Goal: Information Seeking & Learning: Check status

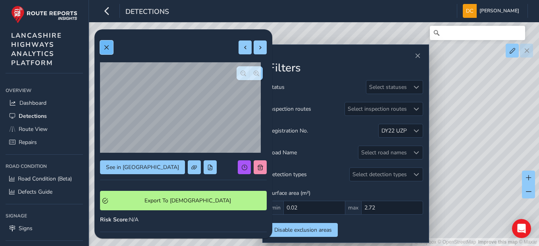
click at [102, 48] on button at bounding box center [106, 47] width 13 height 14
type input "3.34"
click at [111, 46] on button at bounding box center [106, 47] width 13 height 14
click at [102, 46] on button at bounding box center [106, 47] width 13 height 14
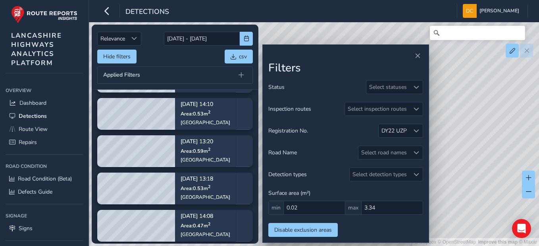
scroll to position [79, 0]
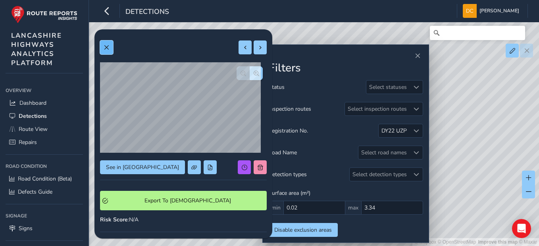
click at [110, 46] on button at bounding box center [106, 47] width 13 height 14
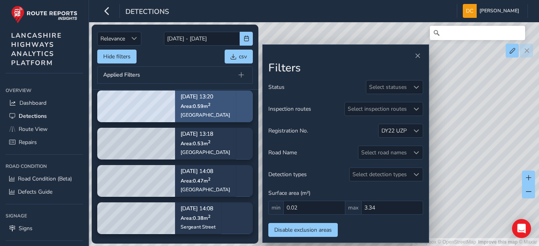
click at [182, 120] on div "[DATE] 13:20 Area: 0.59 m [STREET_ADDRESS]" at bounding box center [205, 105] width 50 height 35
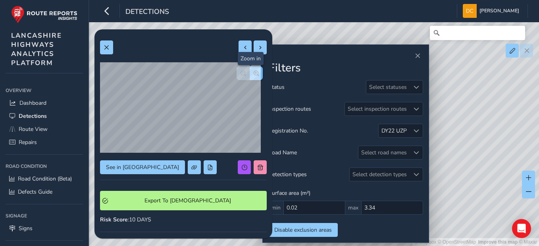
click at [253, 73] on span "button" at bounding box center [256, 74] width 6 height 6
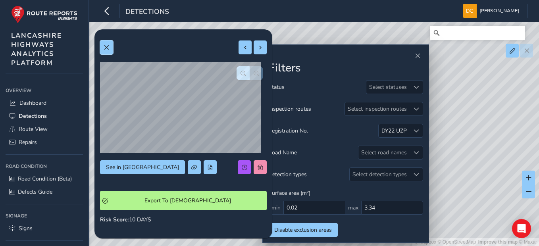
click at [104, 47] on span at bounding box center [107, 48] width 6 height 6
click at [107, 54] on button at bounding box center [106, 47] width 13 height 14
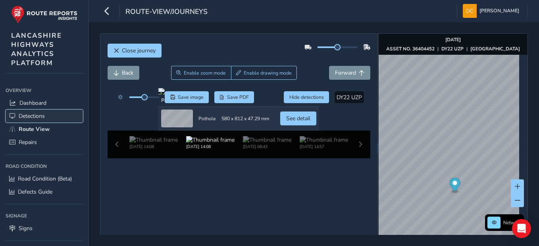
click at [29, 121] on link "Detections" at bounding box center [44, 115] width 77 height 13
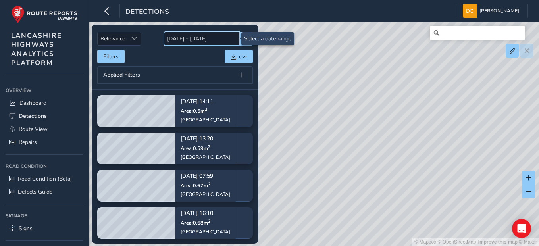
click at [224, 38] on input "18/08/2025 - 01/09/2025" at bounding box center [202, 39] width 76 height 14
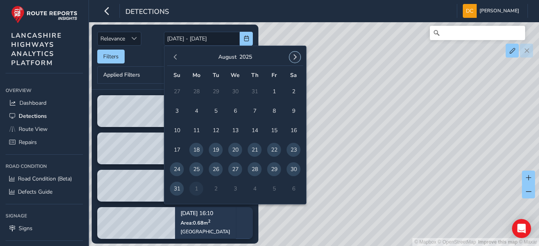
click at [292, 58] on span "button" at bounding box center [295, 57] width 6 height 6
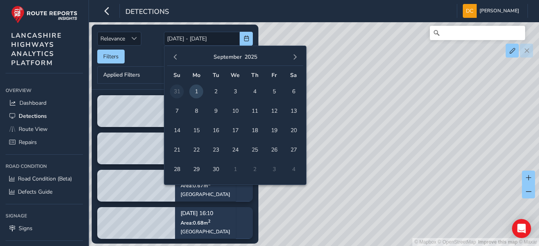
click at [191, 92] on span "1" at bounding box center [196, 91] width 14 height 14
type input "01/09/2025"
click at [194, 93] on span "1" at bounding box center [196, 91] width 14 height 14
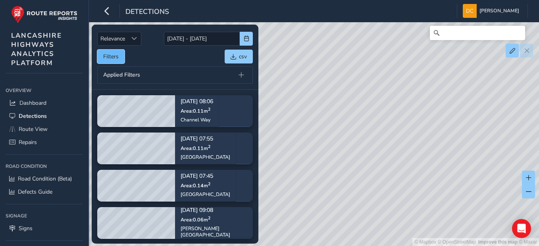
click at [107, 56] on button "Filters" at bounding box center [110, 57] width 27 height 14
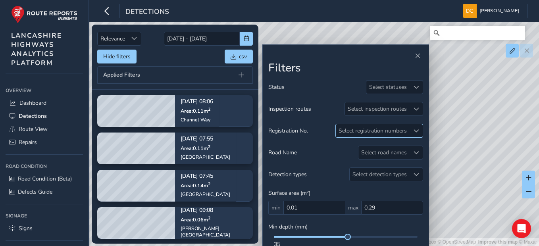
click at [379, 127] on div "Select registration numbers" at bounding box center [372, 130] width 74 height 13
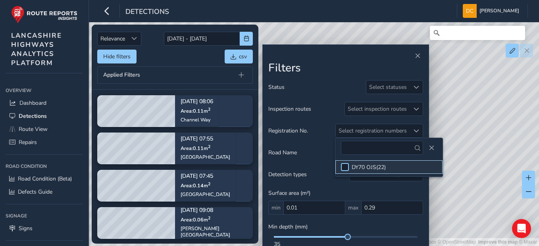
click at [345, 166] on div at bounding box center [345, 167] width 8 height 8
click at [428, 148] on span "Close" at bounding box center [431, 148] width 6 height 6
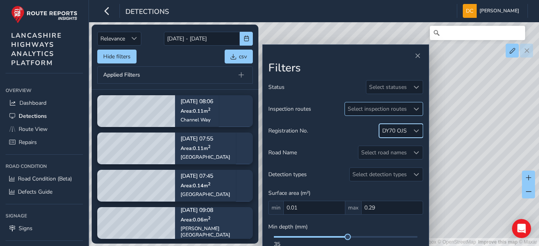
click at [377, 109] on div "Select inspection routes" at bounding box center [377, 108] width 65 height 13
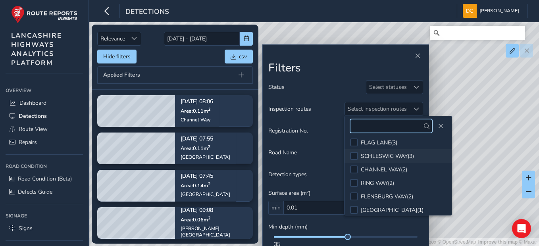
scroll to position [40, 0]
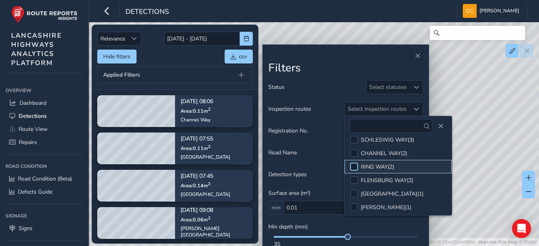
click at [354, 163] on div at bounding box center [354, 167] width 8 height 8
